Goal: Task Accomplishment & Management: Use online tool/utility

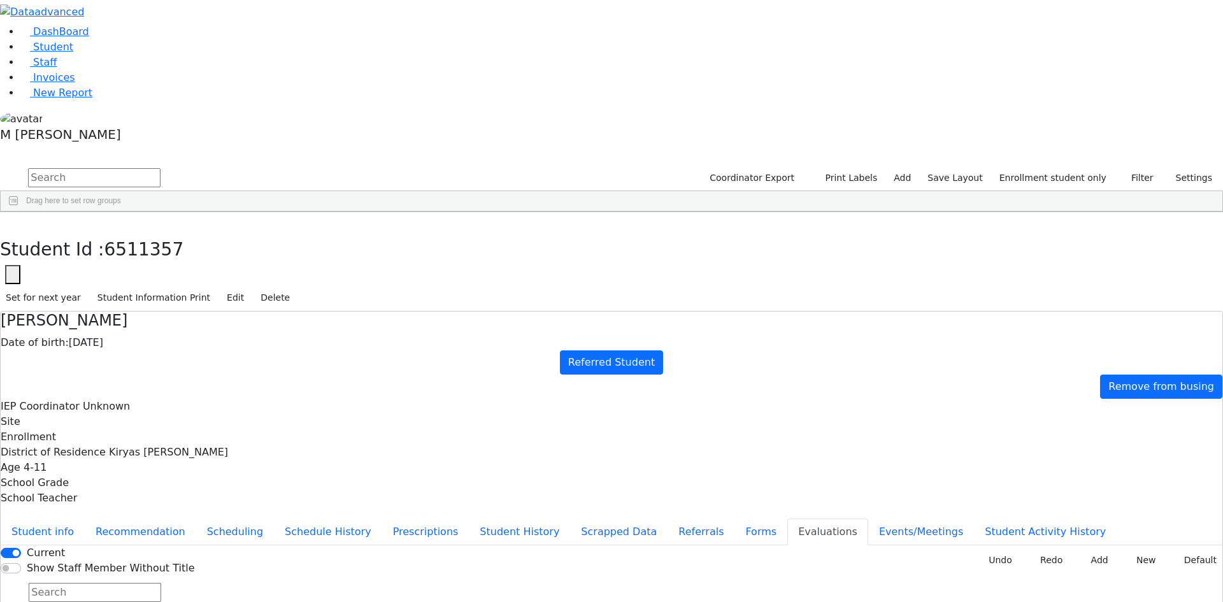
scroll to position [95, 0]
click at [196, 519] on button "Recommendation" at bounding box center [140, 532] width 111 height 27
checkbox input "true"
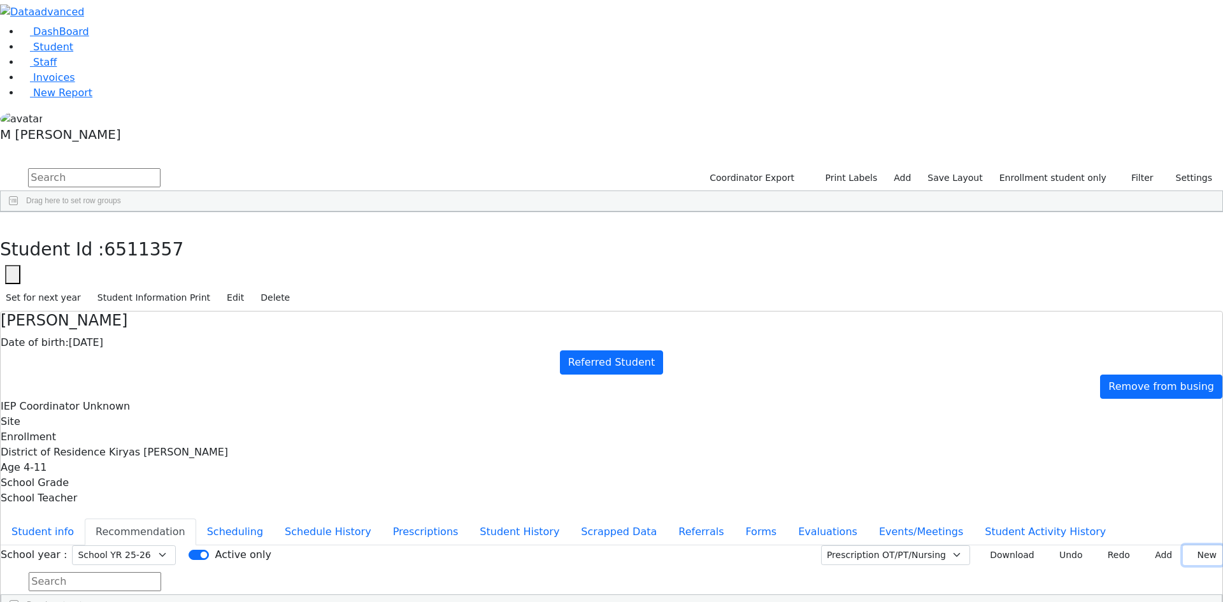
click at [1183, 545] on button "New" at bounding box center [1203, 555] width 40 height 20
type input "[DATE]"
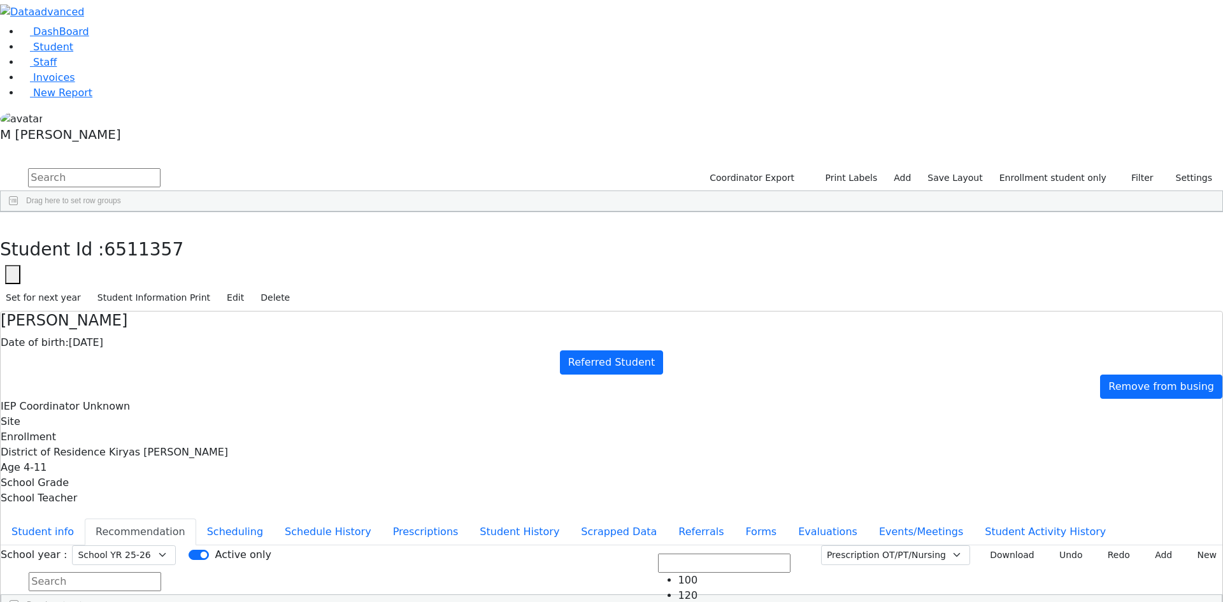
scroll to position [64, 0]
click at [1141, 545] on button "Add" at bounding box center [1159, 555] width 37 height 20
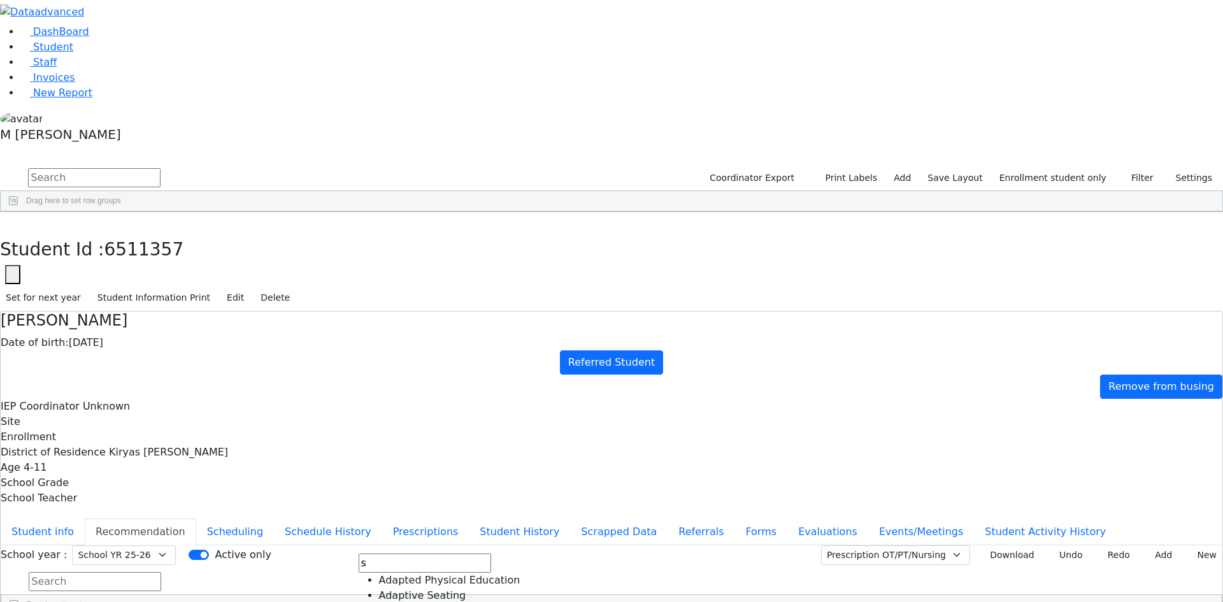
type input "s"
click at [1141, 545] on div "School year : Select School YR Summer YR 25 School YR 25-26 Summer YR 25 School…" at bounding box center [612, 580] width 1222 height 71
click at [1144, 545] on button "Add" at bounding box center [1159, 555] width 37 height 20
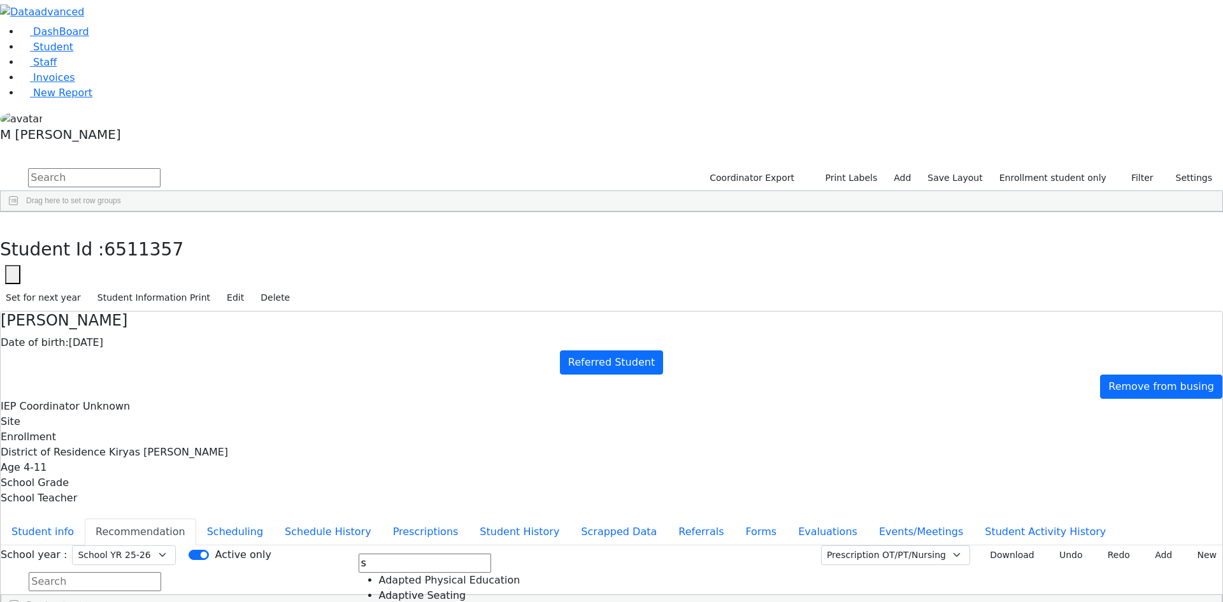
scroll to position [435, 0]
type input "s"
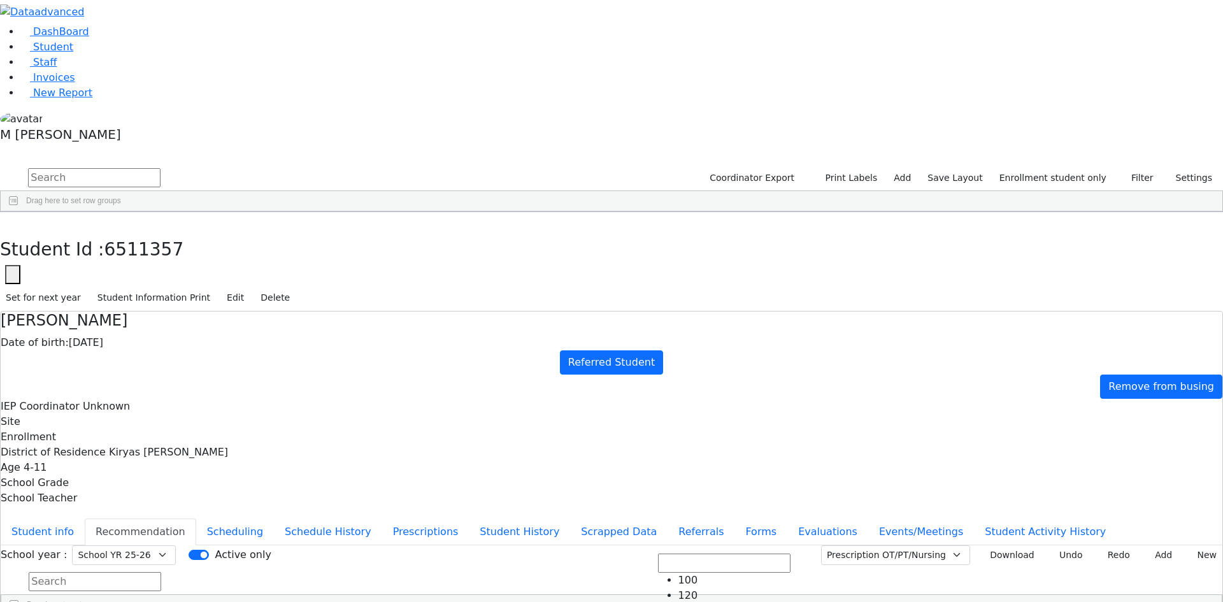
scroll to position [113, 0]
click at [1144, 545] on button "Add" at bounding box center [1159, 555] width 37 height 20
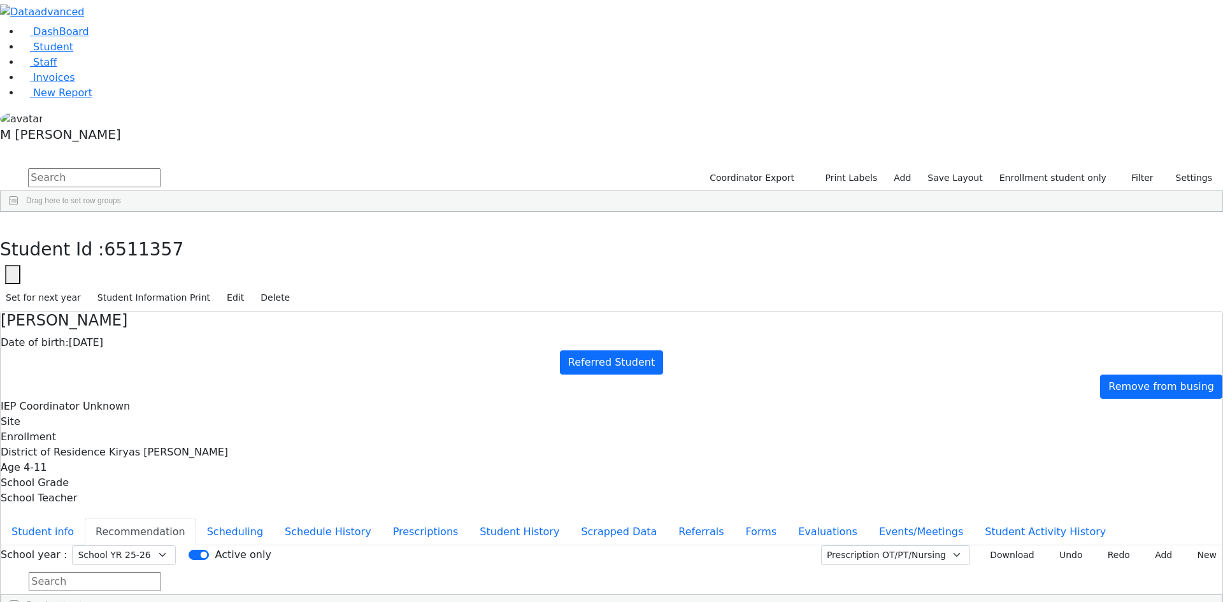
drag, startPoint x: 845, startPoint y: 352, endPoint x: 863, endPoint y: 313, distance: 43.1
click at [1147, 553] on icon at bounding box center [1150, 555] width 6 height 5
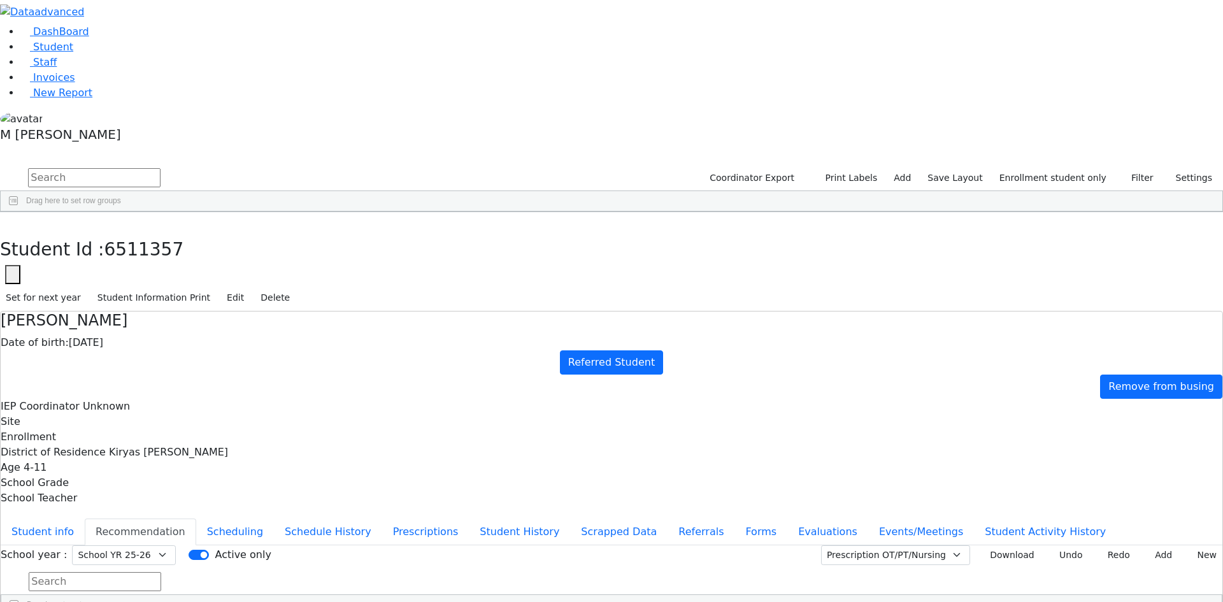
click at [85, 519] on button "Student info" at bounding box center [43, 532] width 84 height 27
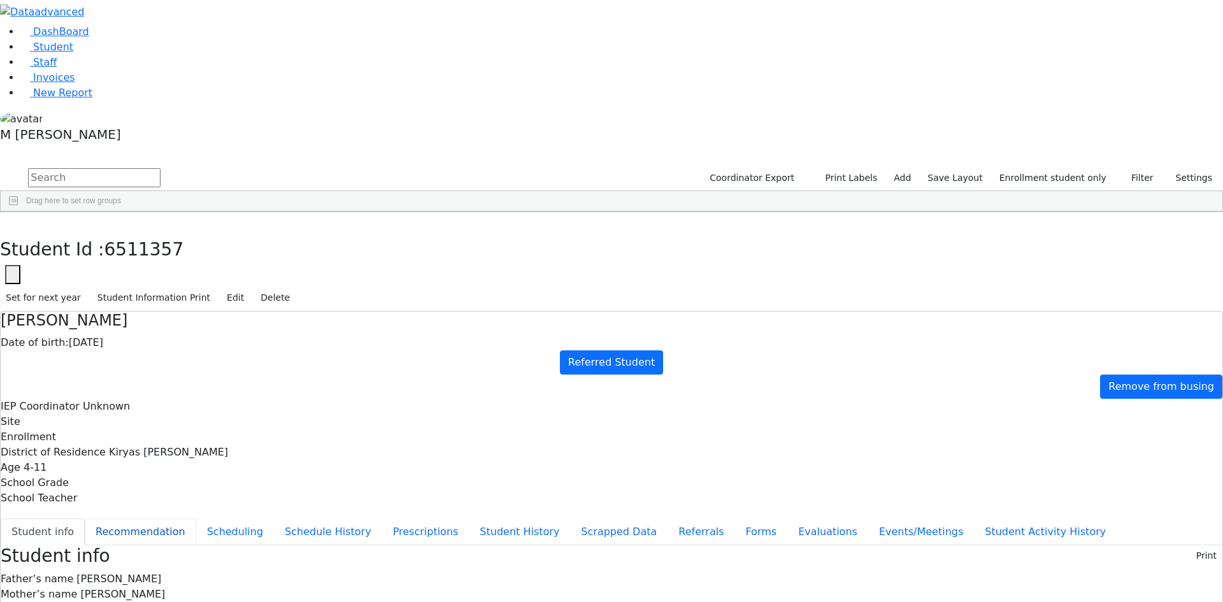
click at [196, 519] on button "Recommendation" at bounding box center [140, 532] width 111 height 27
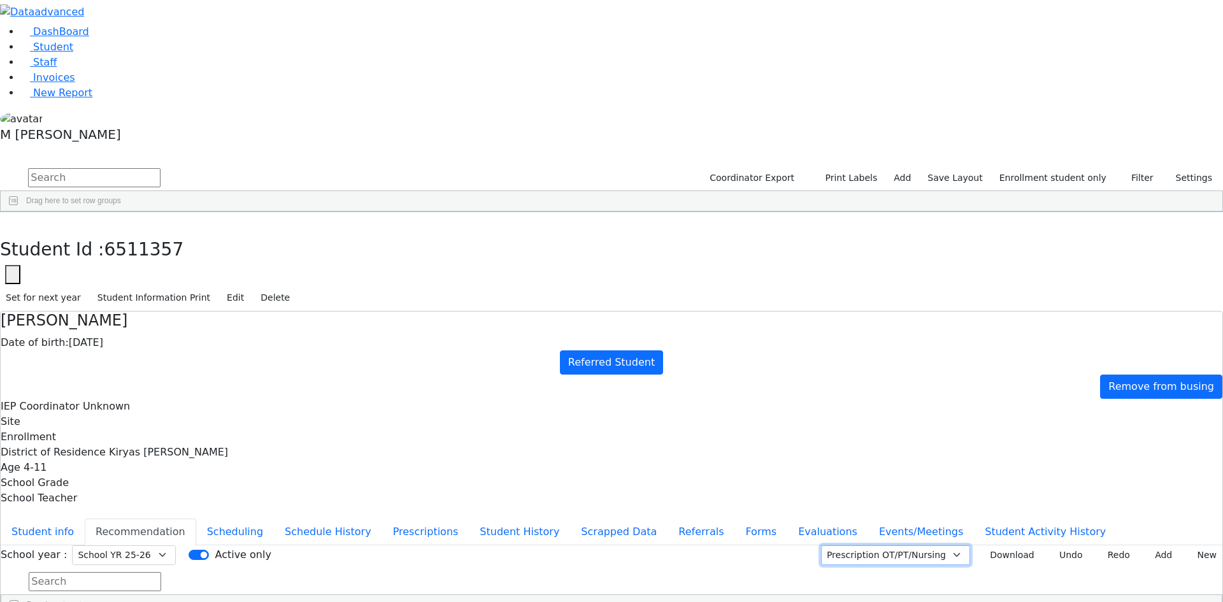
click at [938, 545] on select "Prescription OT/PT/Nursing CPSE OT-PT Presscription Prescription2" at bounding box center [895, 555] width 149 height 20
click at [837, 545] on select "Prescription OT/PT/Nursing CPSE OT-PT Presscription Prescription2" at bounding box center [895, 555] width 149 height 20
click at [981, 552] on use at bounding box center [981, 552] width 0 height 0
click at [933, 545] on select "Prescription OT/PT/Nursing CPSE OT-PT Presscription Prescription2" at bounding box center [895, 555] width 149 height 20
select select "Prescription1"
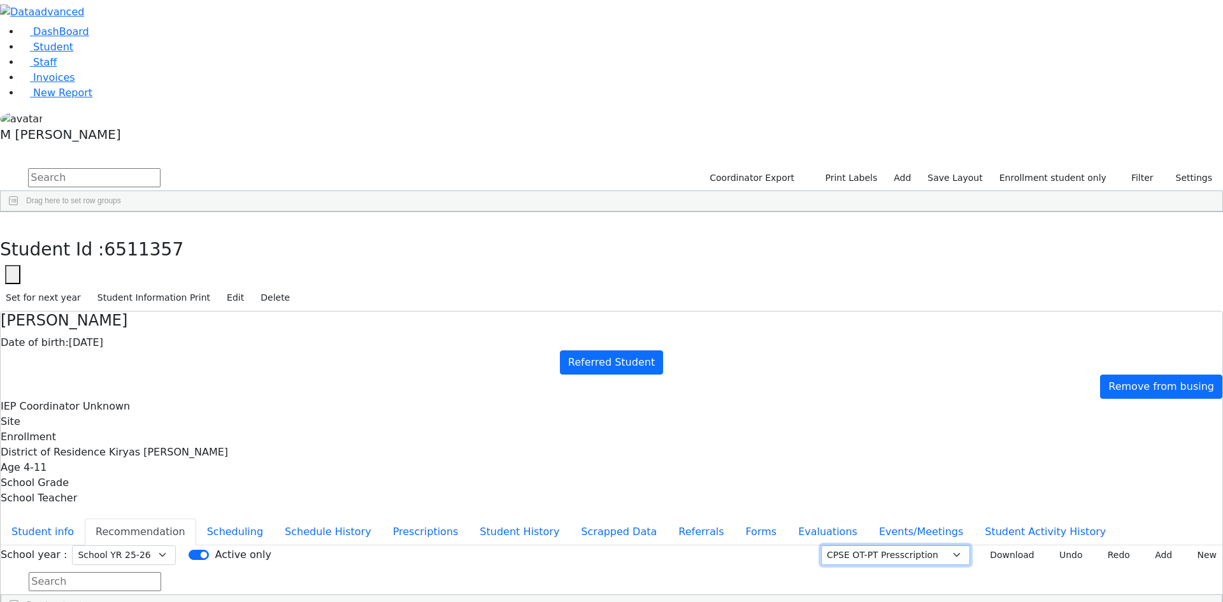
click at [837, 545] on select "Prescription OT/PT/Nursing CPSE OT-PT Presscription Prescription2" at bounding box center [895, 555] width 149 height 20
click at [1009, 545] on button "Download" at bounding box center [1007, 555] width 65 height 20
click at [18, 212] on button "button" at bounding box center [9, 225] width 18 height 27
